Goal: Task Accomplishment & Management: Manage account settings

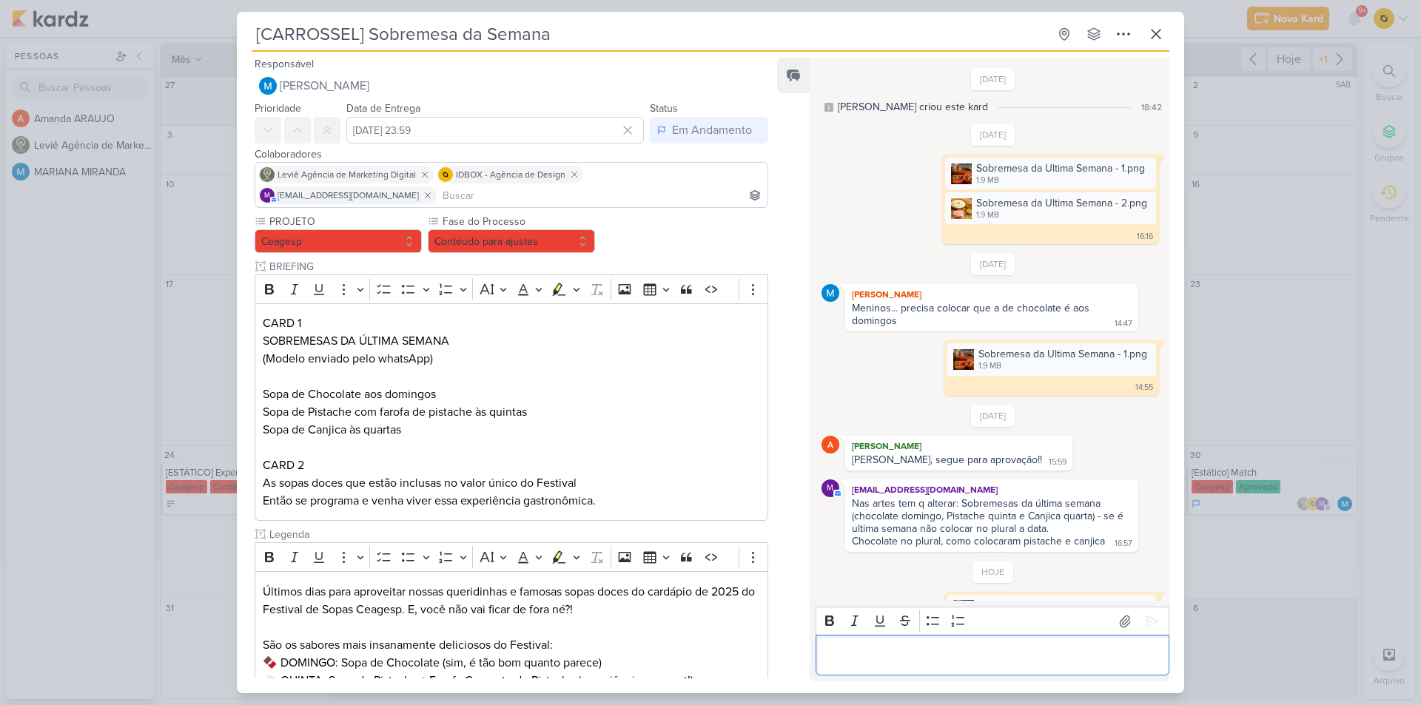
scroll to position [108, 0]
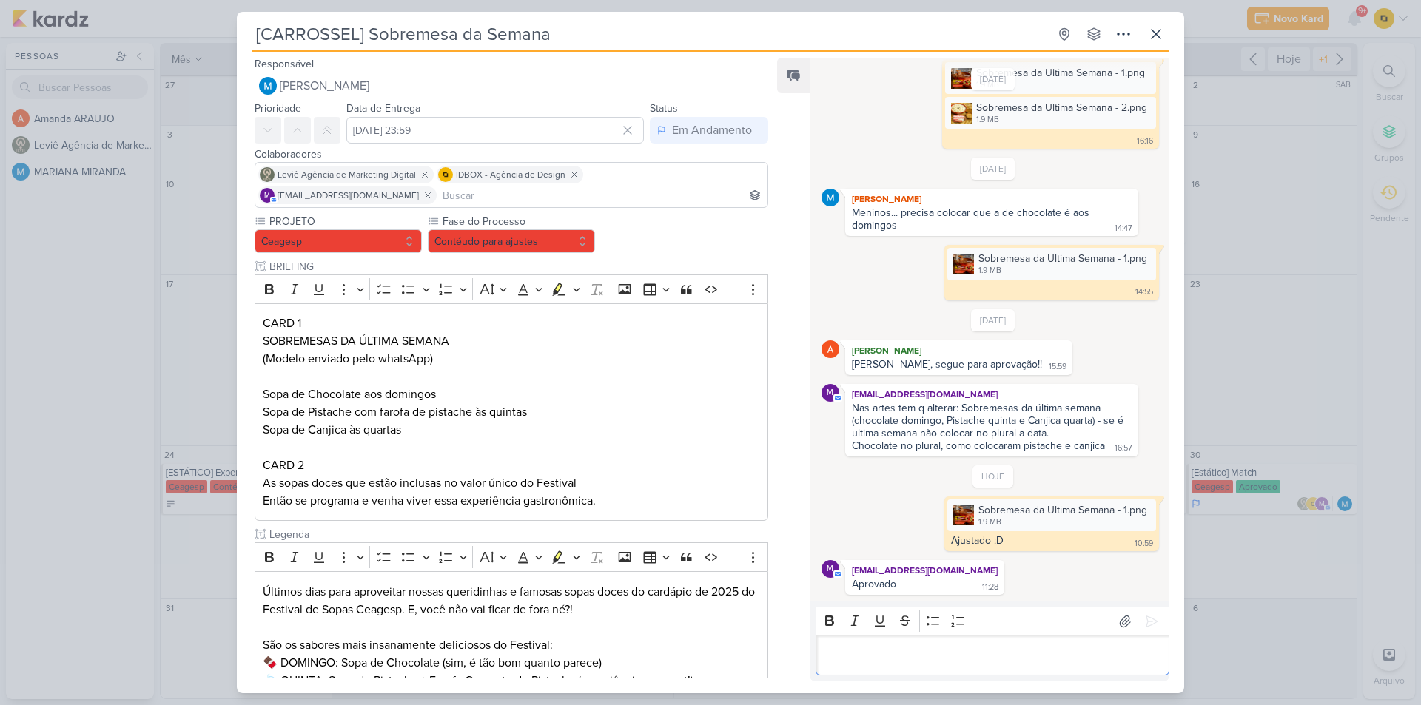
click at [1262, 525] on div "[CARROSSEL] Sobremesa da Semana Criado por MARIANA" at bounding box center [710, 352] width 1421 height 705
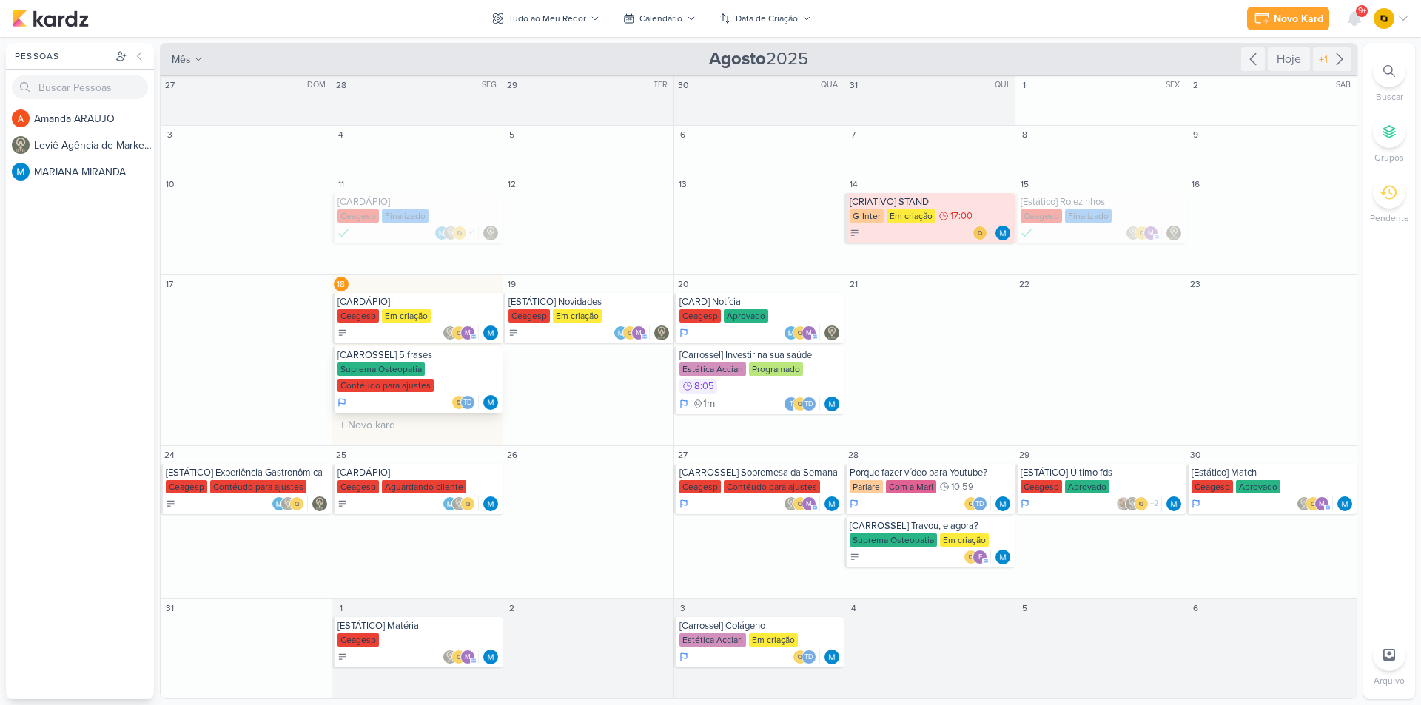
click at [448, 368] on div "Suprema Osteopatia Contéudo para ajustes" at bounding box center [418, 378] width 162 height 31
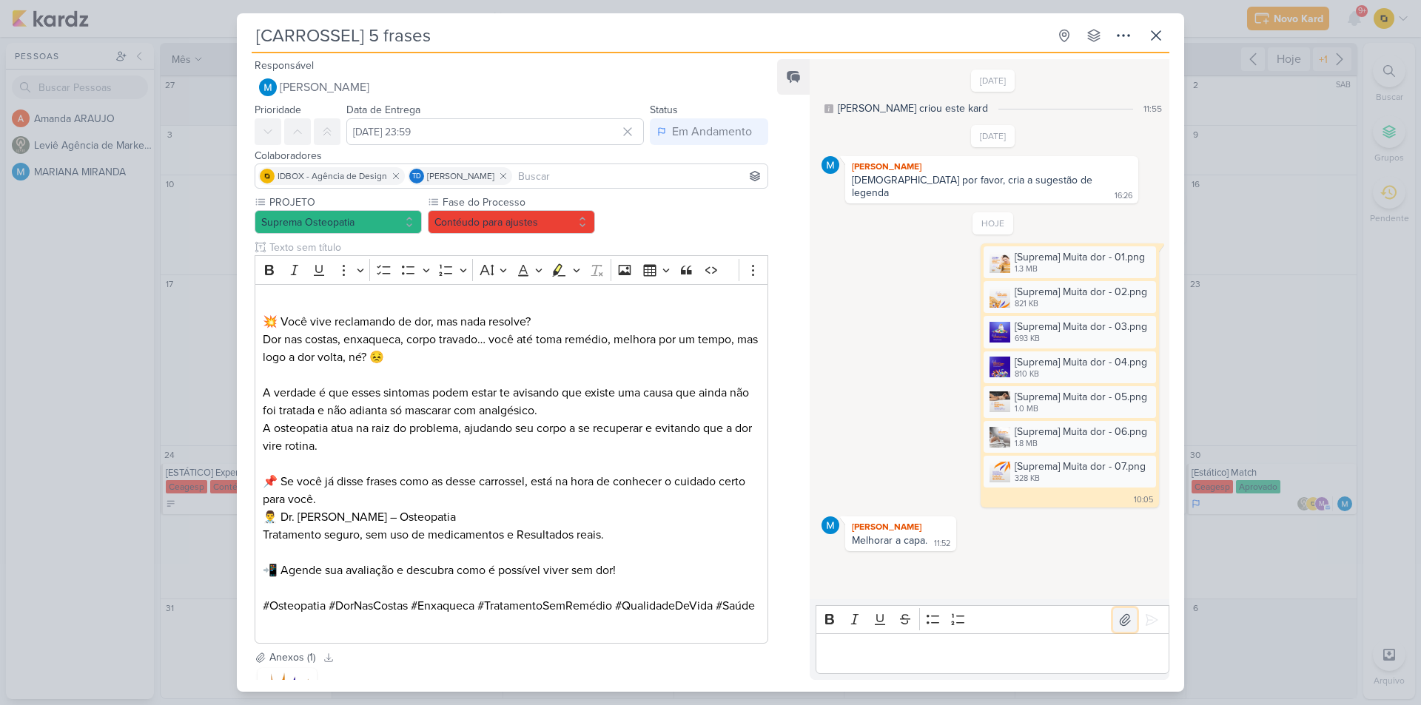
click at [1120, 622] on icon at bounding box center [1124, 620] width 15 height 15
click at [1153, 619] on button at bounding box center [1152, 620] width 24 height 24
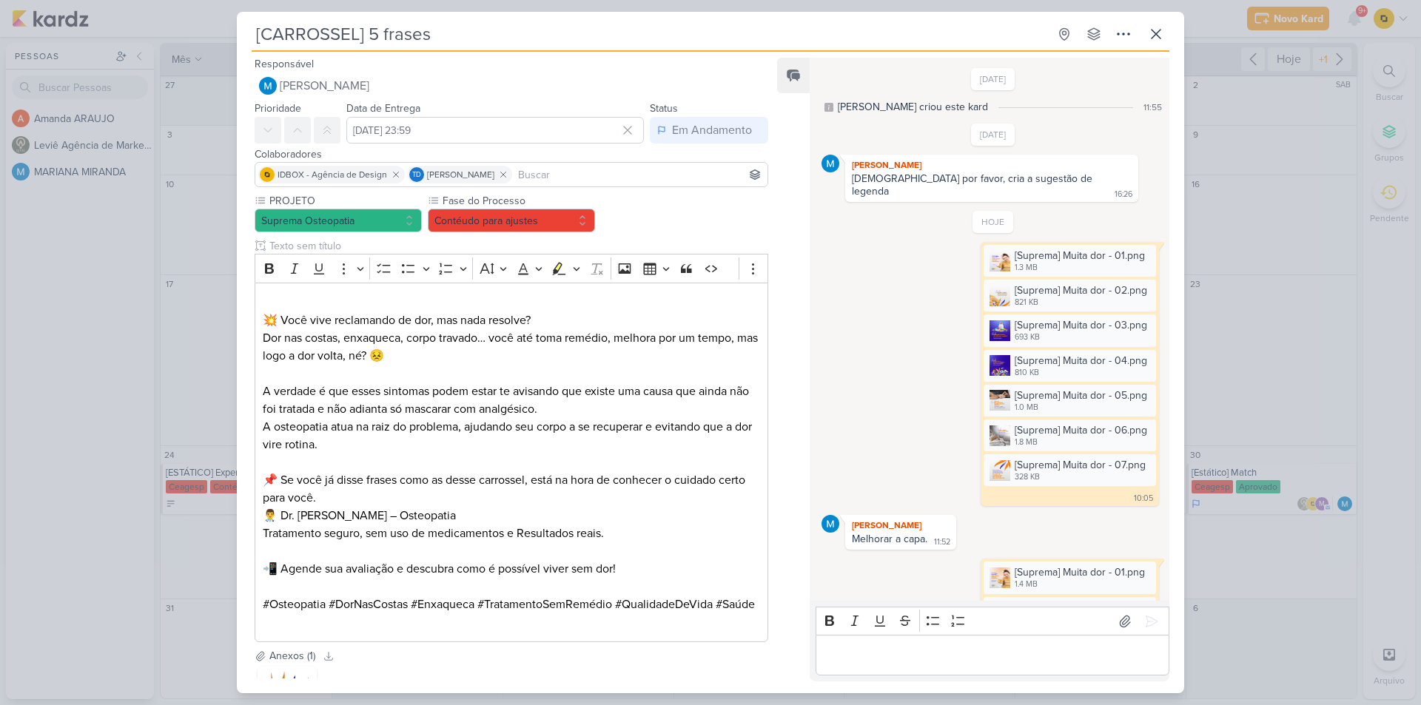
scroll to position [41, 0]
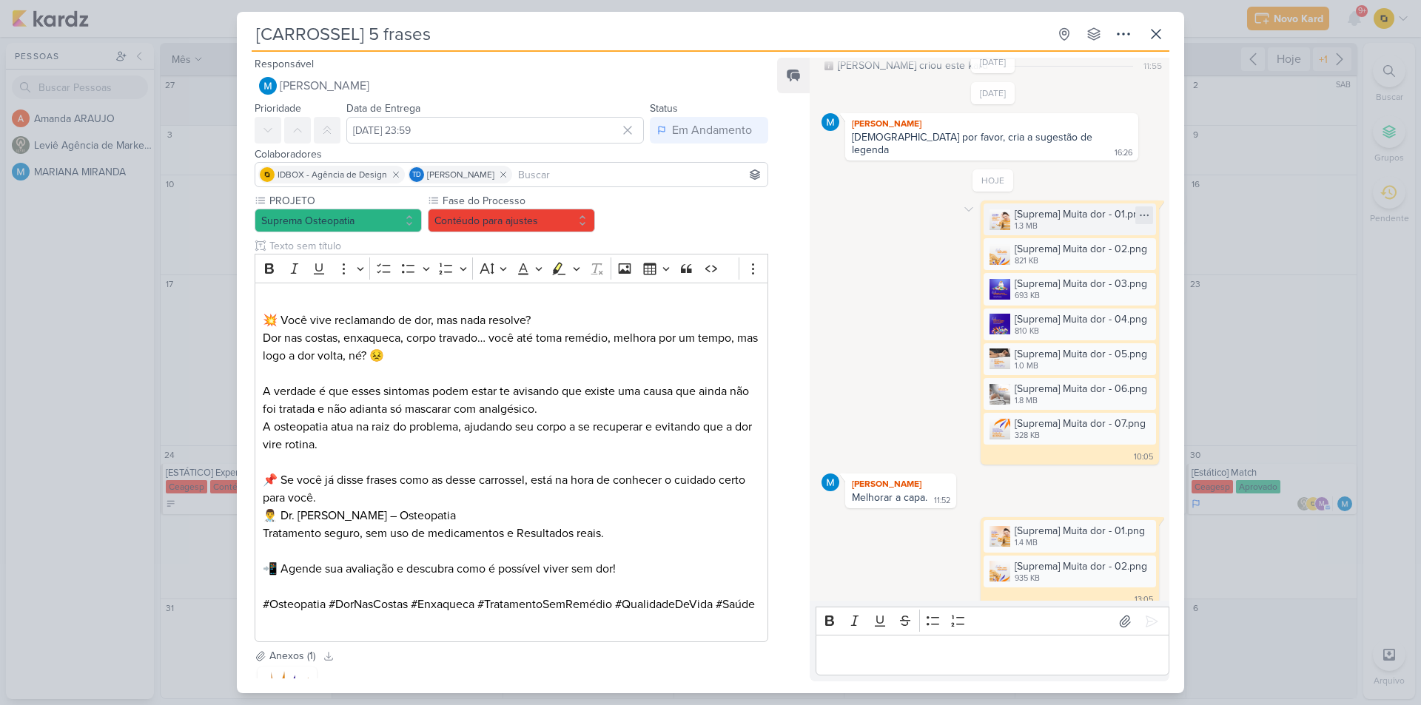
click at [1135, 206] on div at bounding box center [1144, 215] width 18 height 18
click at [965, 208] on icon at bounding box center [968, 210] width 7 height 4
click at [996, 228] on div "Deletar" at bounding box center [1006, 236] width 33 height 16
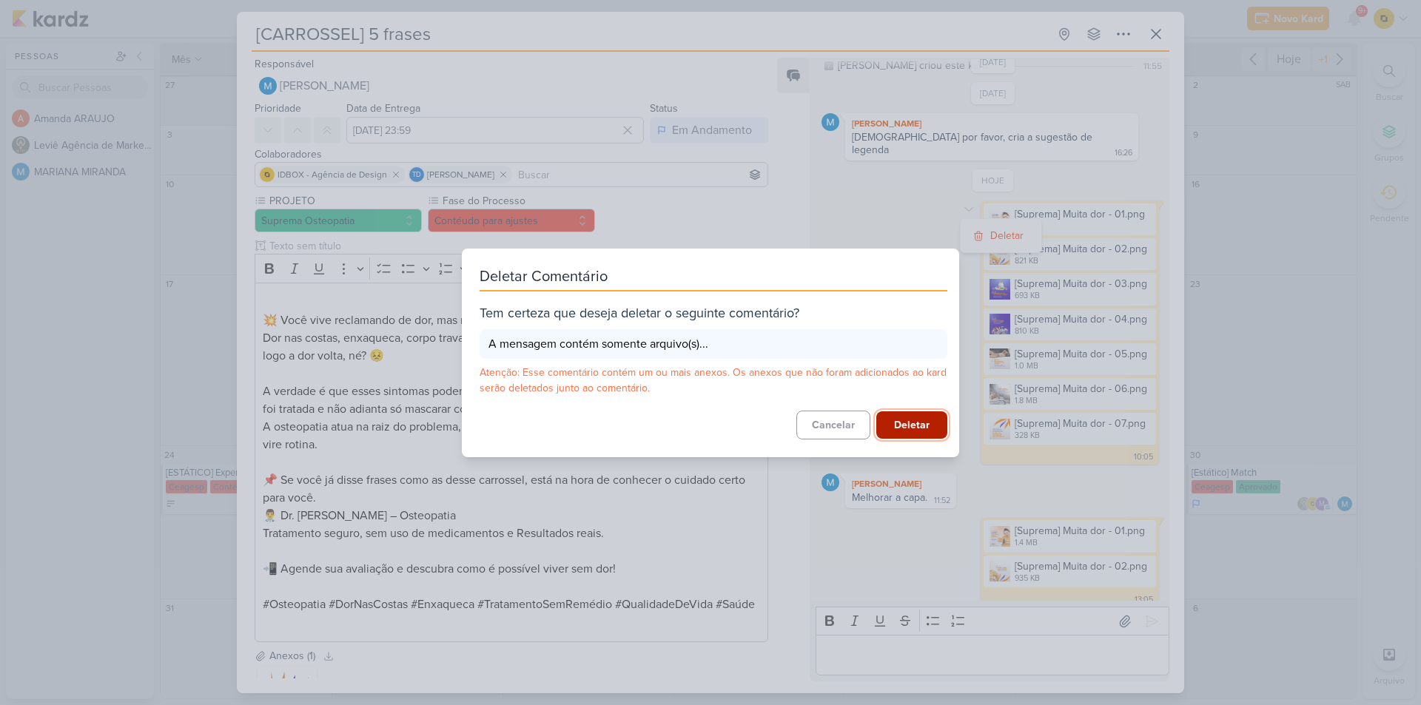
click at [914, 425] on button "Deletar" at bounding box center [911, 424] width 71 height 27
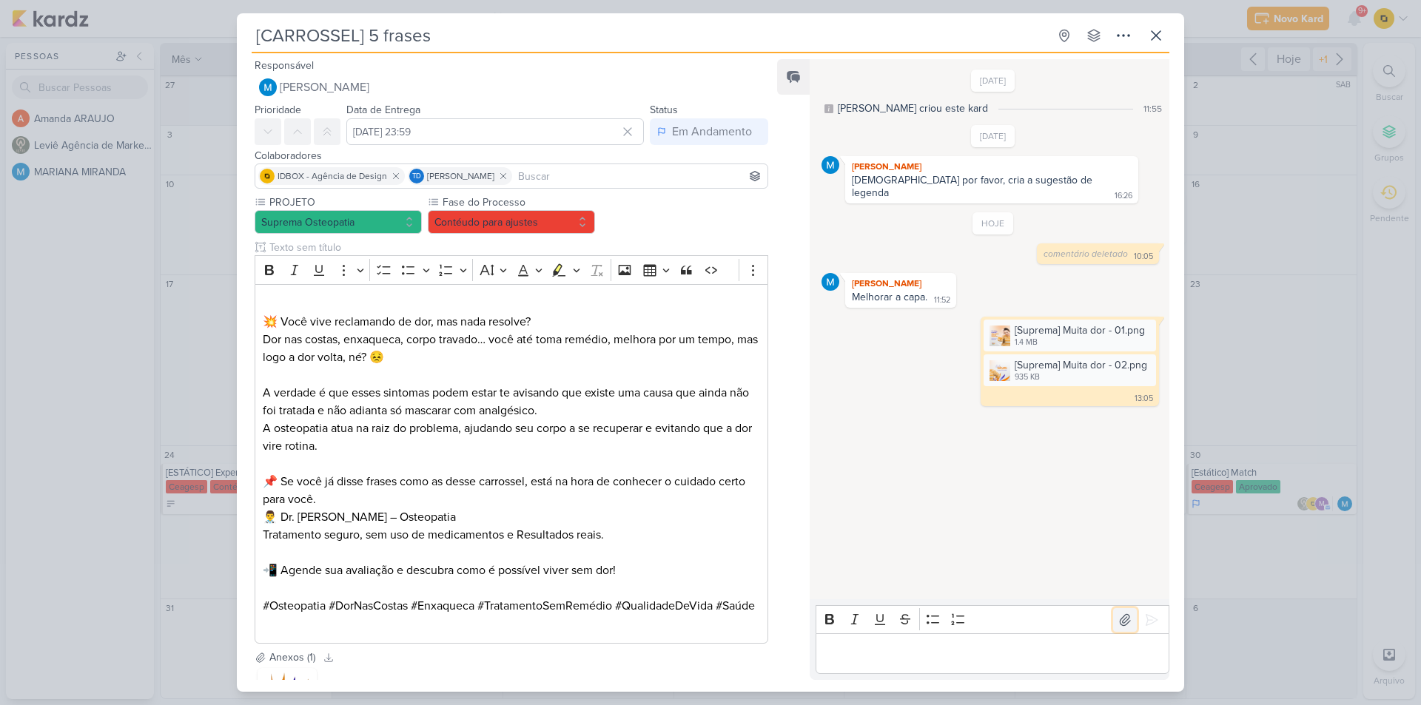
click at [1120, 622] on icon at bounding box center [1125, 619] width 10 height 11
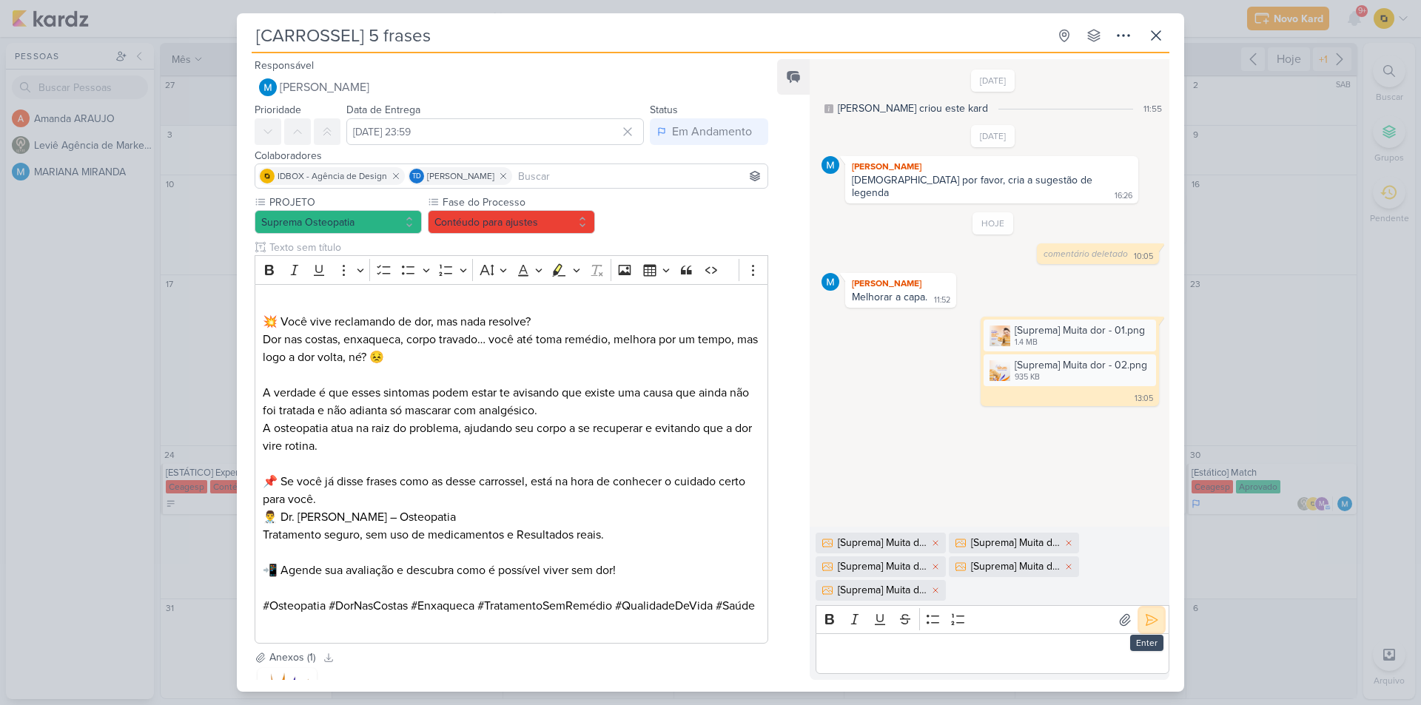
click at [1146, 615] on icon at bounding box center [1151, 619] width 11 height 11
